Goal: Information Seeking & Learning: Learn about a topic

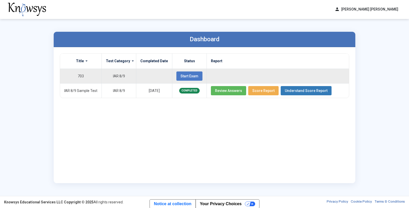
click at [181, 76] on span "Start Exam" at bounding box center [190, 76] width 18 height 4
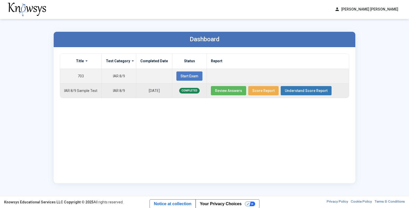
click at [232, 91] on span "Review Answers" at bounding box center [228, 91] width 27 height 4
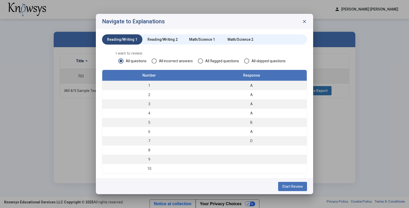
click at [289, 186] on span "Start Review" at bounding box center [292, 186] width 21 height 4
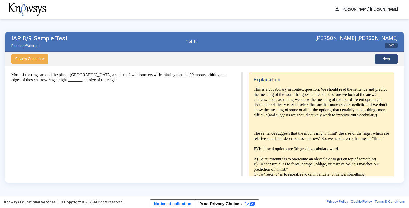
scroll to position [107, 0]
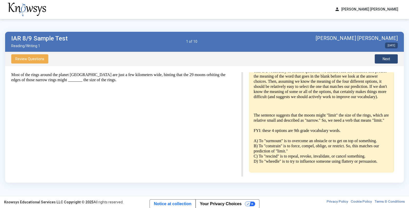
click at [392, 59] on button "Next" at bounding box center [386, 58] width 23 height 9
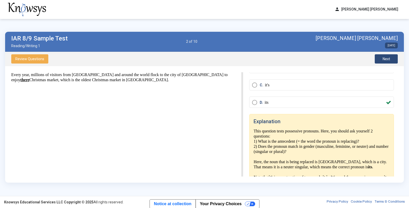
scroll to position [81, 0]
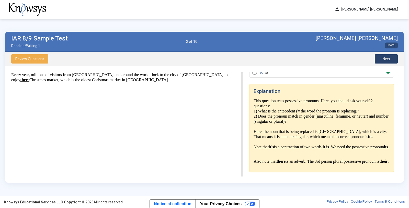
click at [391, 58] on button "Next" at bounding box center [386, 58] width 23 height 9
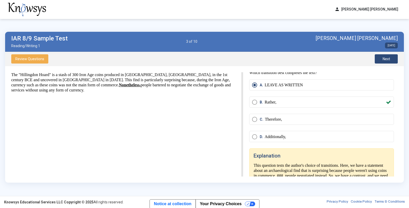
scroll to position [0, 0]
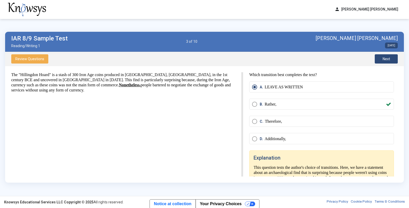
click at [387, 60] on span "Next" at bounding box center [386, 59] width 7 height 4
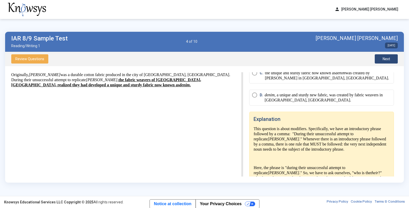
scroll to position [75, 0]
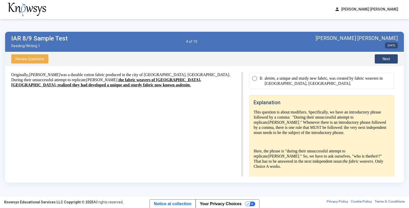
click at [393, 58] on button "Next" at bounding box center [386, 58] width 23 height 9
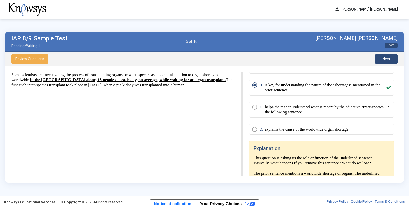
scroll to position [0, 0]
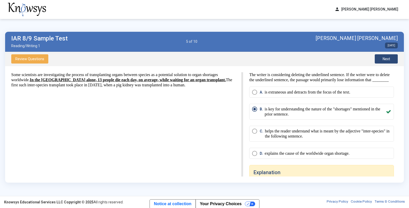
click at [37, 57] on span "Review Questions" at bounding box center [29, 59] width 29 height 4
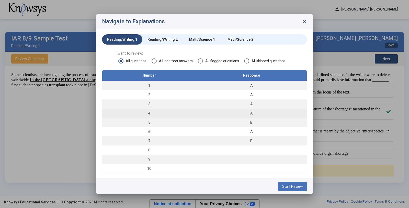
click at [259, 114] on div "A" at bounding box center [252, 113] width 106 height 5
click at [180, 111] on td "4" at bounding box center [149, 112] width 94 height 9
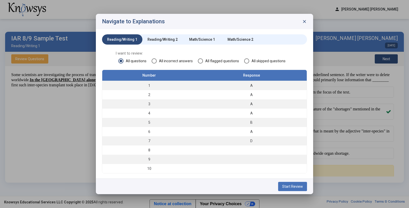
click at [300, 187] on span "Start Review" at bounding box center [292, 186] width 21 height 4
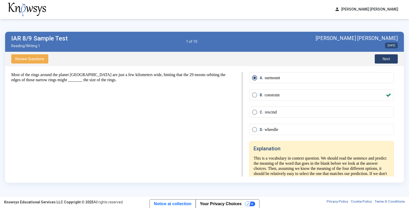
click at [387, 60] on span "Next" at bounding box center [386, 59] width 7 height 4
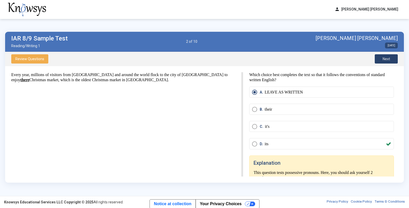
click at [387, 60] on span "Next" at bounding box center [386, 59] width 7 height 4
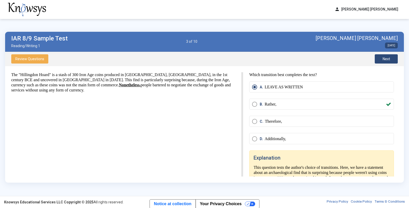
click at [387, 60] on span "Next" at bounding box center [386, 59] width 7 height 4
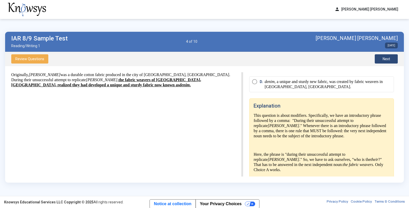
scroll to position [75, 0]
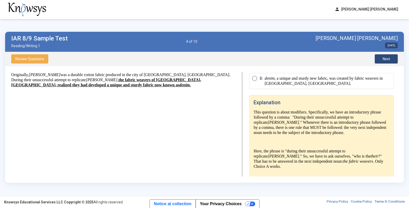
click at [390, 58] on span "Next" at bounding box center [386, 59] width 7 height 4
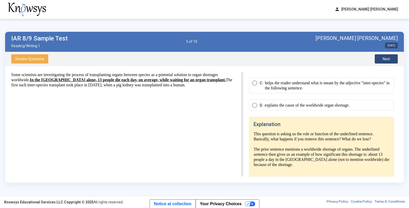
scroll to position [90, 0]
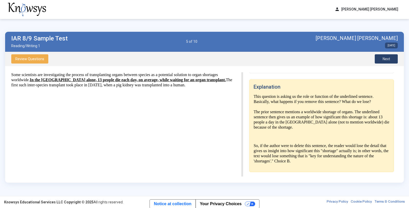
click at [389, 59] on span "Next" at bounding box center [386, 59] width 7 height 4
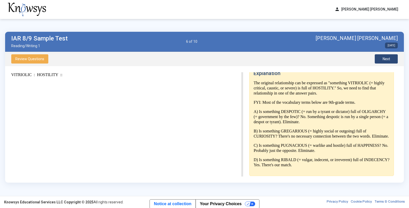
scroll to position [98, 0]
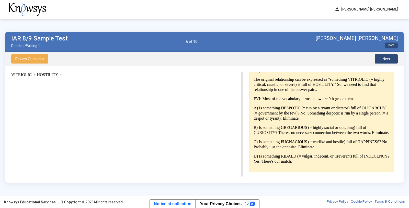
click at [389, 57] on span "Next" at bounding box center [386, 59] width 7 height 4
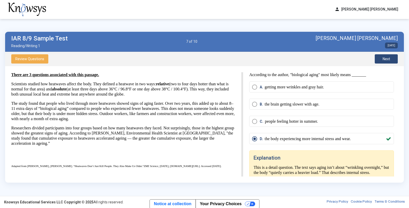
scroll to position [41, 0]
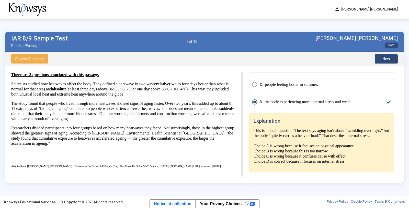
click at [383, 59] on span "Next" at bounding box center [386, 59] width 7 height 4
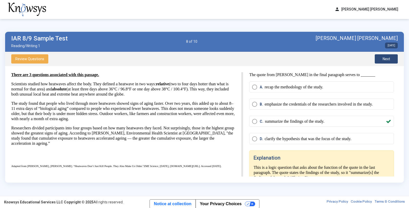
scroll to position [21, 0]
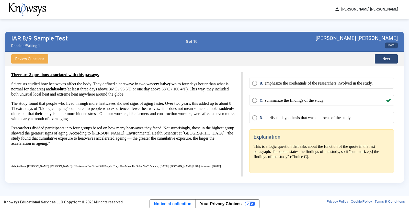
click at [389, 58] on span "Next" at bounding box center [386, 59] width 7 height 4
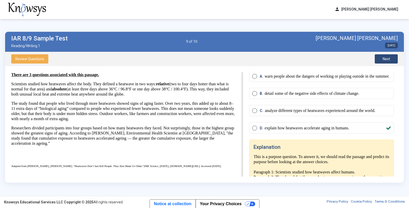
scroll to position [0, 0]
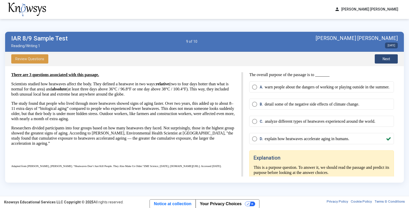
click at [31, 60] on span "Review Questions" at bounding box center [29, 59] width 29 height 4
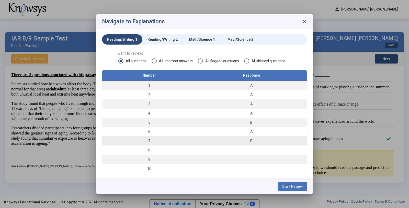
drag, startPoint x: 251, startPoint y: 140, endPoint x: 254, endPoint y: 139, distance: 3.0
click at [254, 139] on div "D" at bounding box center [252, 140] width 106 height 5
click at [220, 141] on div "D" at bounding box center [252, 140] width 106 height 5
click at [289, 188] on button "Start Review" at bounding box center [292, 186] width 29 height 9
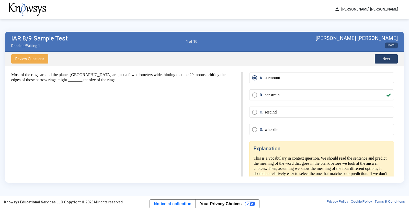
click at [389, 58] on span "Next" at bounding box center [386, 59] width 7 height 4
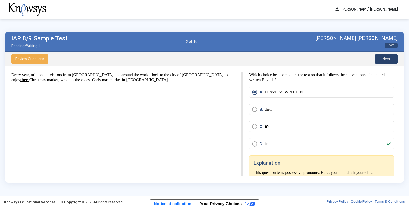
click at [389, 58] on span "Next" at bounding box center [386, 59] width 7 height 4
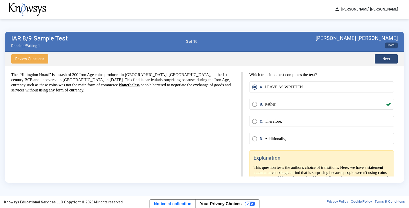
click at [389, 58] on span "Next" at bounding box center [386, 59] width 7 height 4
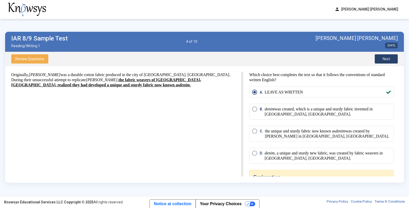
click at [389, 58] on span "Next" at bounding box center [386, 59] width 7 height 4
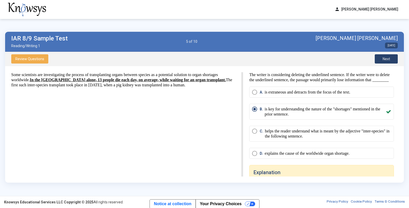
click at [389, 58] on span "Next" at bounding box center [386, 59] width 7 height 4
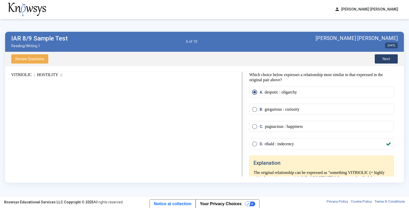
click at [389, 58] on span "Next" at bounding box center [386, 59] width 7 height 4
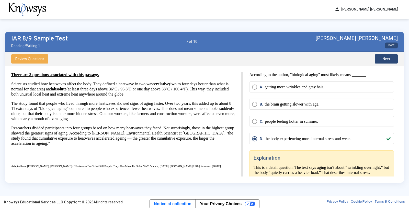
click at [381, 56] on button "Next" at bounding box center [386, 58] width 23 height 9
click at [381, 57] on button "Next" at bounding box center [386, 58] width 23 height 9
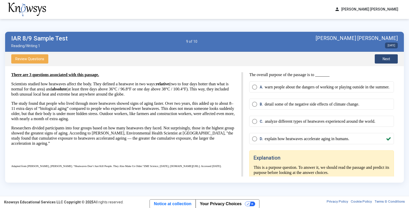
click at [381, 57] on button "Next" at bounding box center [386, 58] width 23 height 9
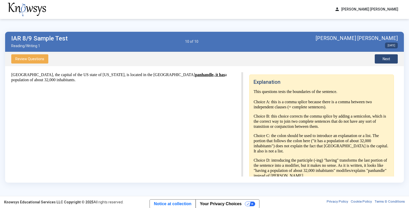
scroll to position [113, 0]
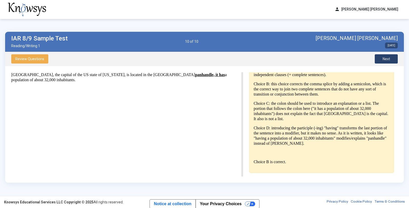
click at [387, 59] on span "Next" at bounding box center [386, 59] width 7 height 4
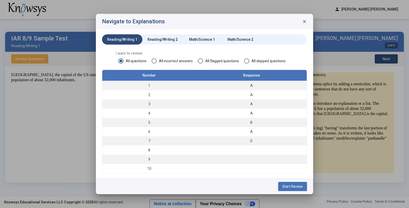
click at [164, 38] on div "Reading/Writing 2" at bounding box center [163, 39] width 30 height 5
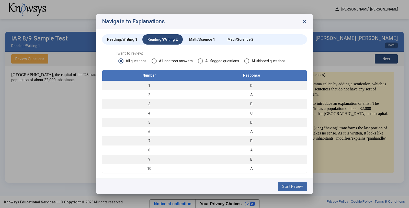
click at [293, 188] on span "Start Review" at bounding box center [292, 186] width 21 height 4
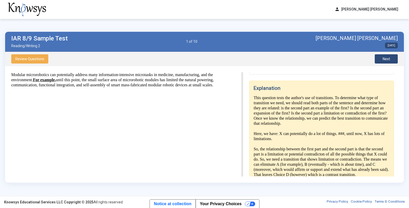
scroll to position [87, 0]
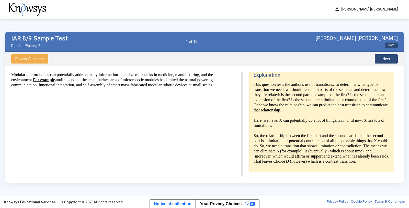
click at [386, 57] on span "Next" at bounding box center [386, 59] width 7 height 4
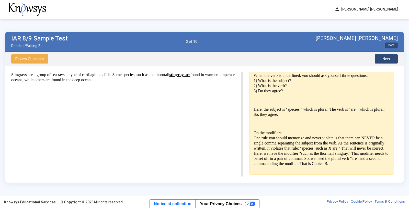
scroll to position [124, 0]
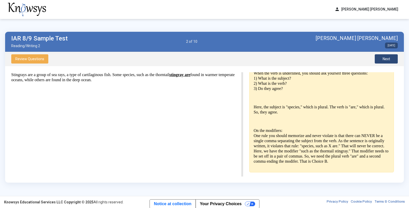
click at [387, 56] on button "Next" at bounding box center [386, 58] width 23 height 9
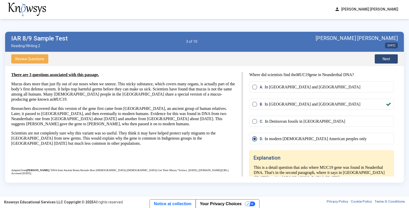
scroll to position [16, 0]
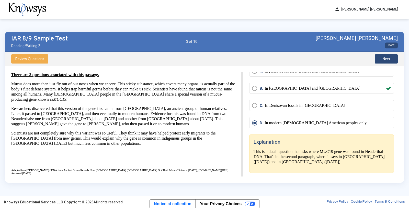
click at [384, 56] on button "Next" at bounding box center [386, 58] width 23 height 9
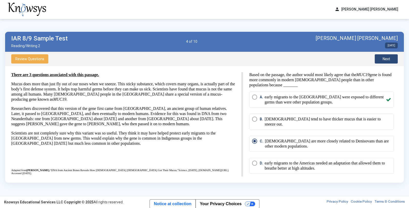
scroll to position [56, 0]
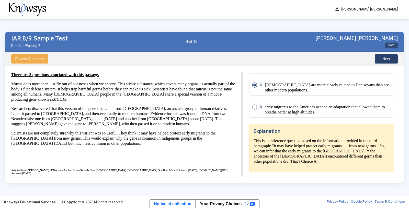
click at [385, 60] on span "Next" at bounding box center [386, 59] width 7 height 4
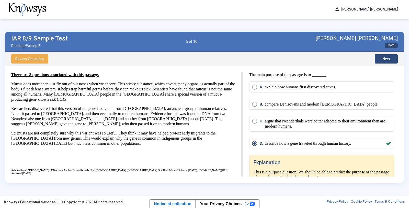
scroll to position [77, 0]
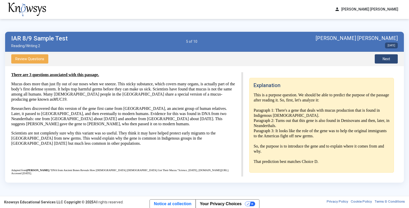
click at [384, 61] on button "Next" at bounding box center [386, 58] width 23 height 9
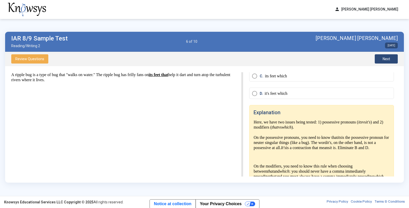
scroll to position [94, 0]
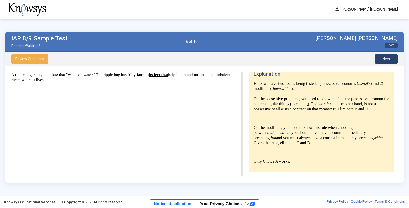
click at [385, 57] on span "Next" at bounding box center [386, 59] width 7 height 4
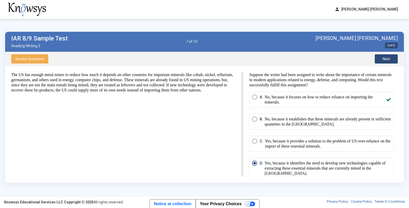
scroll to position [87, 0]
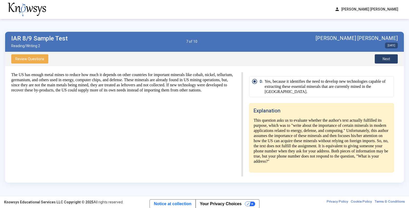
click at [384, 59] on span "Next" at bounding box center [386, 59] width 7 height 4
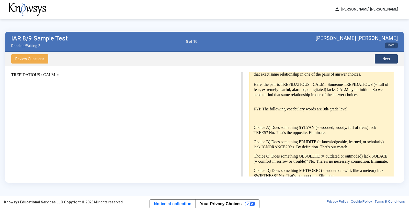
scroll to position [127, 0]
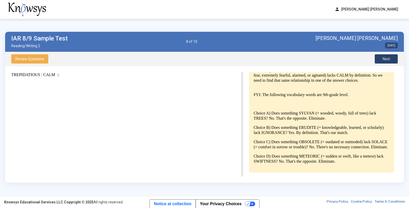
click at [388, 57] on span "Next" at bounding box center [386, 59] width 7 height 4
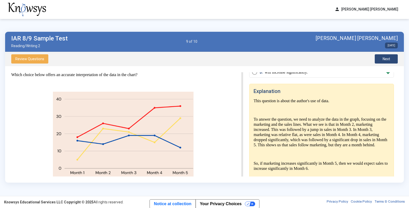
scroll to position [99, 0]
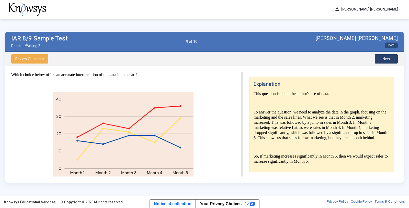
click at [392, 59] on button "Next" at bounding box center [386, 58] width 23 height 9
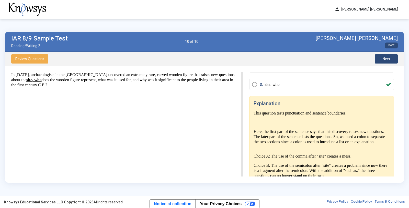
scroll to position [112, 0]
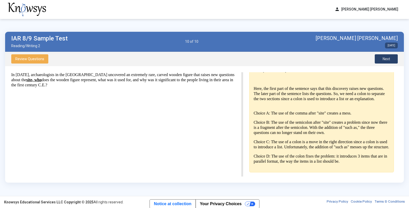
click at [384, 57] on span "Next" at bounding box center [386, 59] width 7 height 4
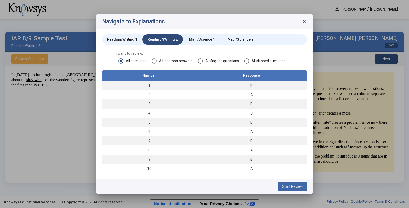
click at [292, 187] on span "Start Review" at bounding box center [292, 186] width 21 height 4
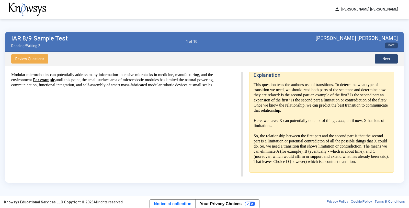
scroll to position [87, 0]
click at [387, 58] on span "Next" at bounding box center [386, 59] width 7 height 4
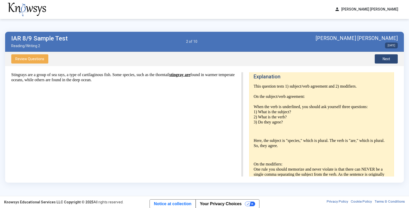
scroll to position [124, 0]
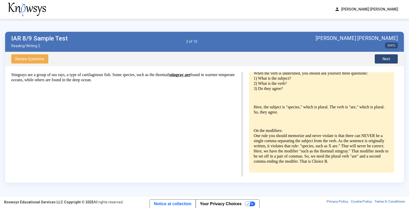
click at [388, 58] on span "Next" at bounding box center [386, 59] width 7 height 4
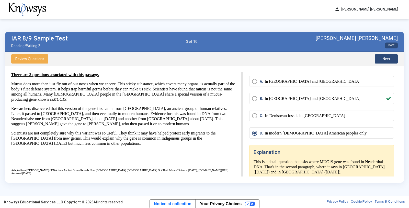
scroll to position [0, 0]
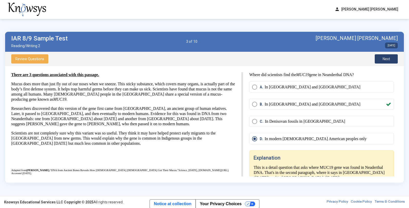
click at [386, 59] on span "Next" at bounding box center [386, 59] width 7 height 4
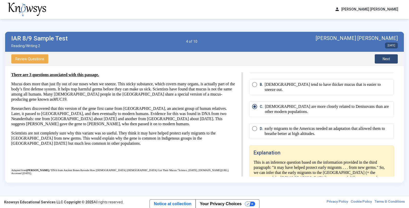
scroll to position [56, 0]
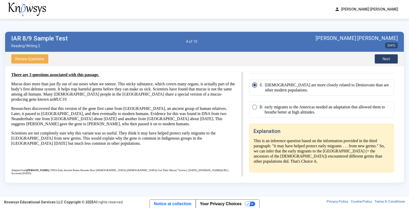
click at [385, 57] on span "Next" at bounding box center [386, 59] width 7 height 4
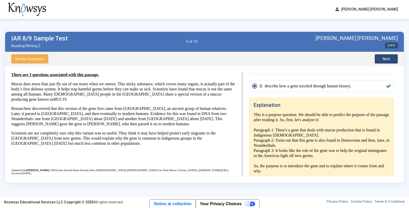
scroll to position [77, 0]
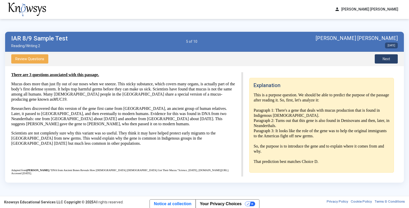
click at [387, 58] on span "Next" at bounding box center [386, 59] width 7 height 4
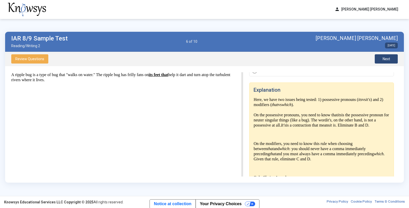
scroll to position [94, 0]
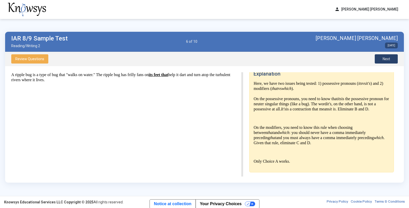
click at [387, 58] on span "Next" at bounding box center [386, 59] width 7 height 4
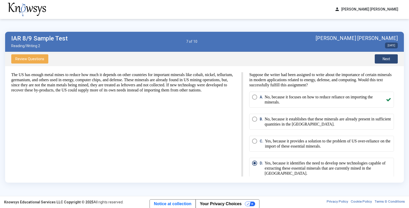
scroll to position [87, 0]
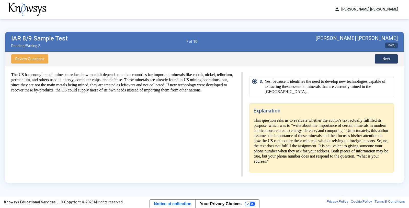
click at [387, 57] on span "Next" at bounding box center [386, 59] width 7 height 4
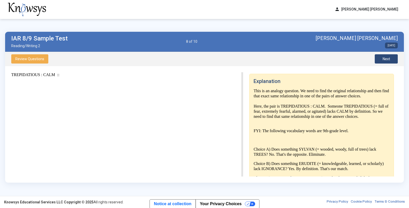
scroll to position [127, 0]
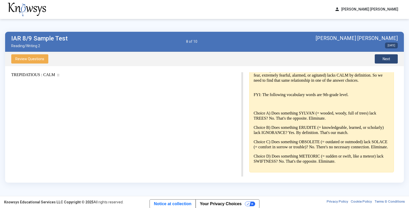
click at [385, 59] on span "Next" at bounding box center [386, 59] width 7 height 4
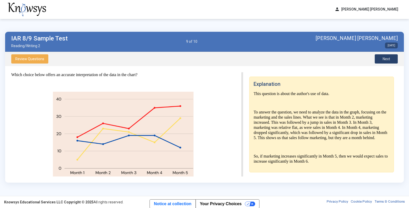
scroll to position [99, 0]
click at [389, 59] on span "Next" at bounding box center [386, 59] width 7 height 4
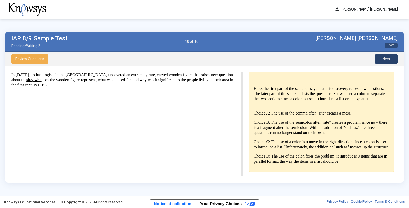
click at [389, 59] on span "Next" at bounding box center [386, 59] width 7 height 4
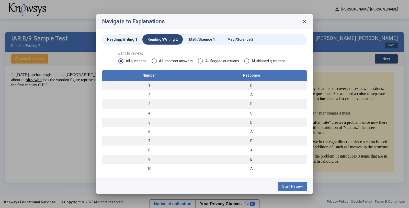
click at [389, 59] on div at bounding box center [204, 104] width 409 height 208
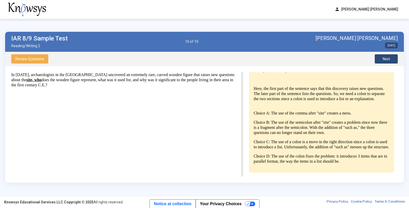
click at [389, 59] on span "Next" at bounding box center [386, 59] width 7 height 4
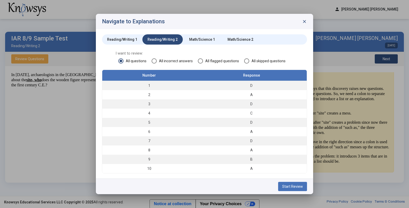
click at [207, 39] on div "Math/Science 1" at bounding box center [202, 39] width 26 height 5
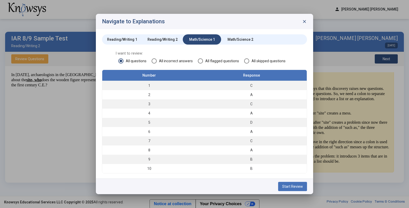
click at [294, 186] on span "Start Review" at bounding box center [292, 186] width 21 height 4
